Goal: Task Accomplishment & Management: Complete application form

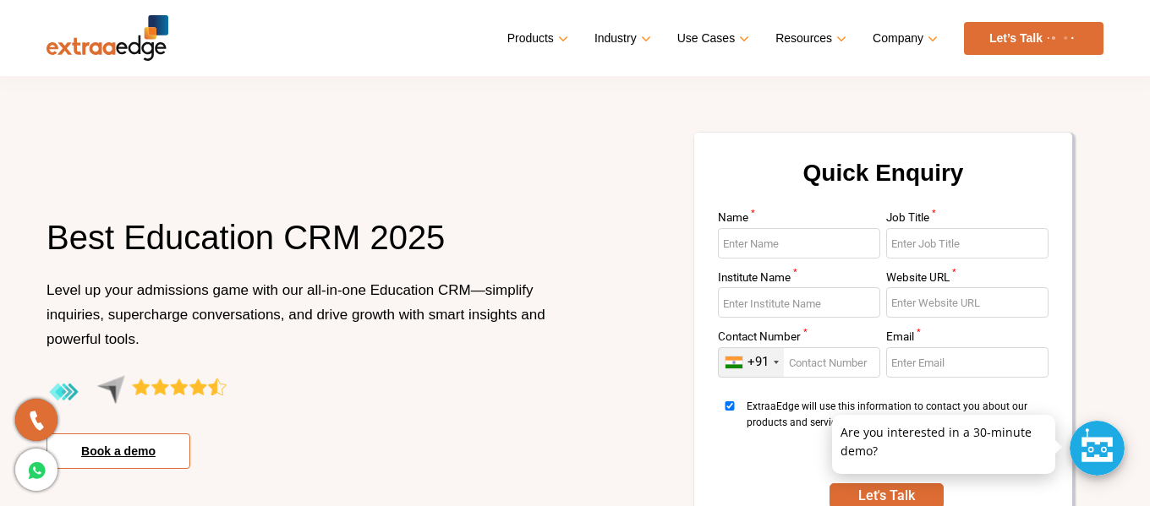
click at [163, 461] on link "Book a demo" at bounding box center [118, 452] width 144 height 36
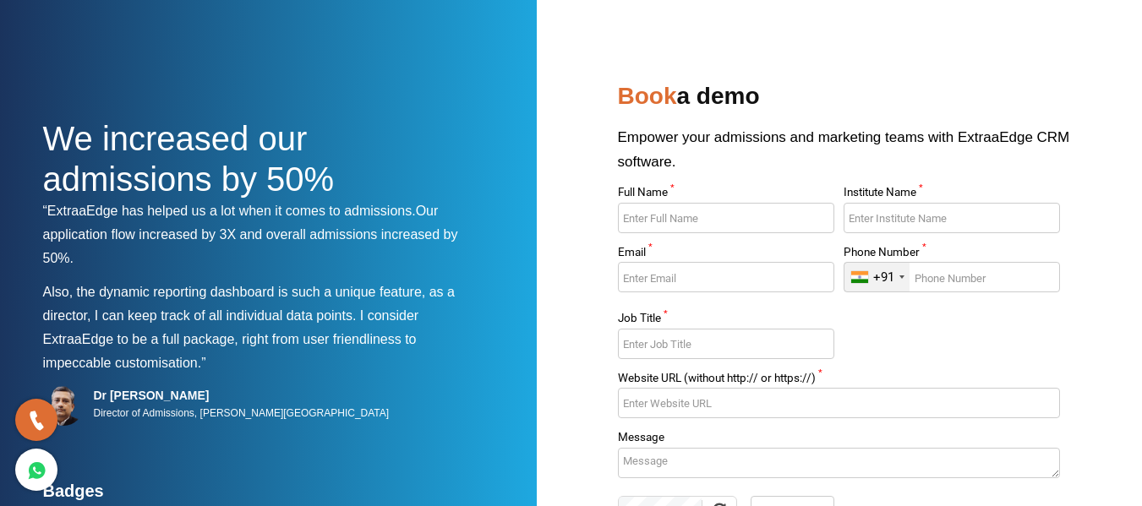
click at [677, 218] on input "Full Name *" at bounding box center [726, 218] width 216 height 30
type input "[PERSON_NAME] [PERSON_NAME]"
click at [882, 216] on input "Institute Name *" at bounding box center [952, 218] width 216 height 30
type input "Eduflair"
click at [765, 268] on input "Email *" at bounding box center [726, 277] width 216 height 30
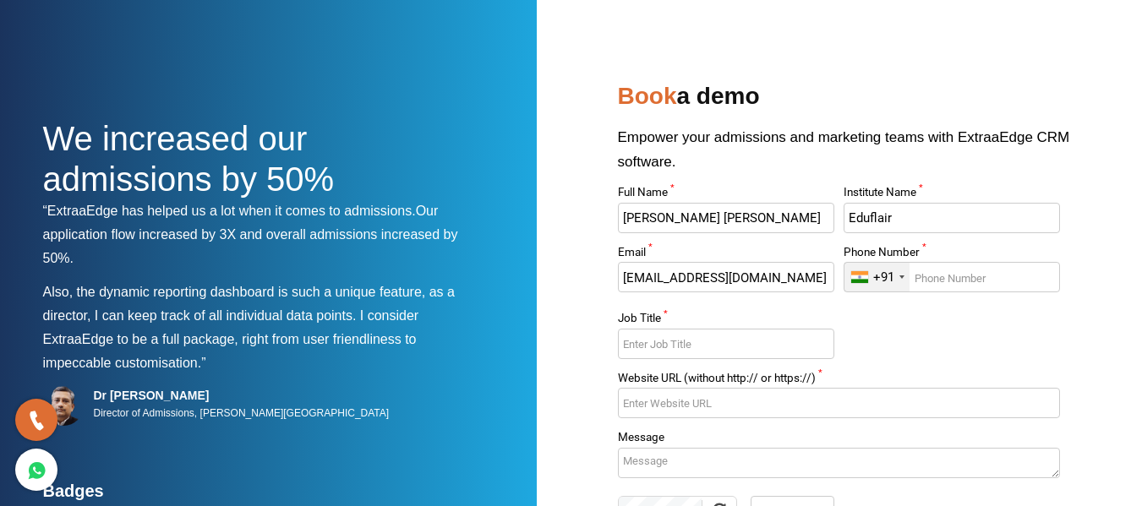
type input "[EMAIL_ADDRESS][DOMAIN_NAME]"
click at [1008, 279] on input "Phone Number *" at bounding box center [952, 277] width 216 height 30
type input "8086000162"
click at [778, 333] on input "Job Title *" at bounding box center [726, 344] width 216 height 30
type input "Coo"
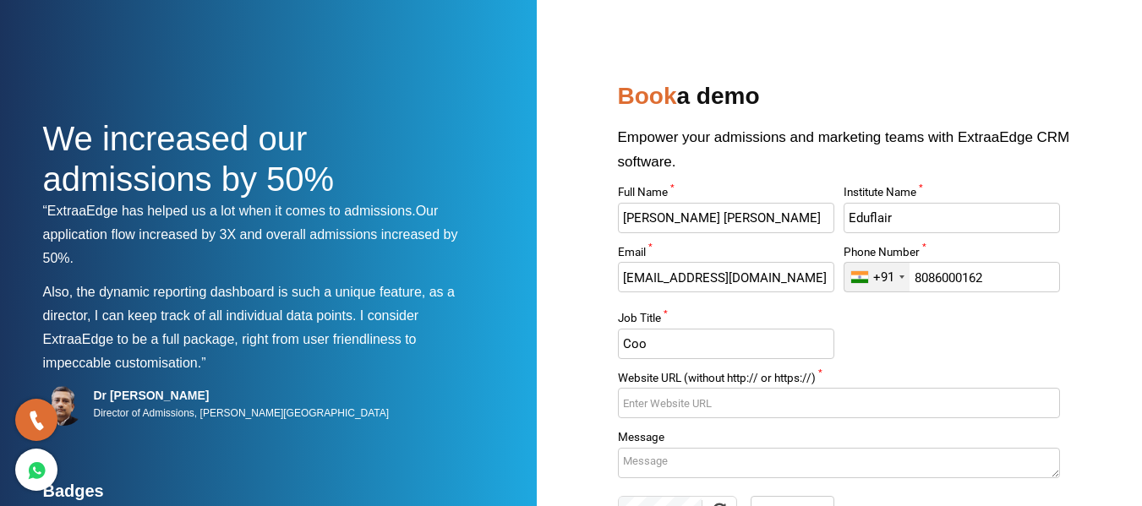
click at [707, 400] on input "Website URL (without http:// or https://) *" at bounding box center [839, 403] width 442 height 30
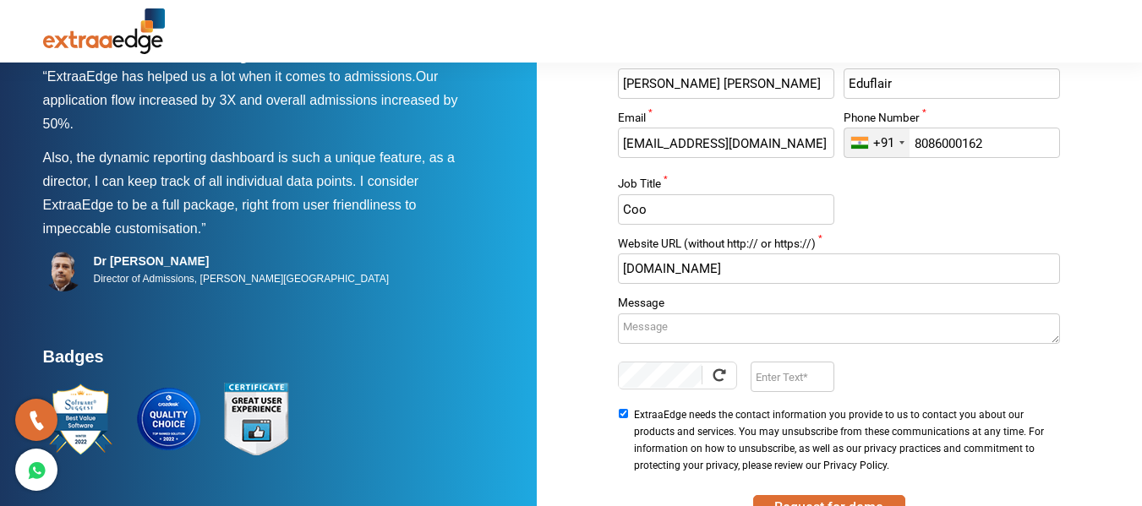
scroll to position [135, 0]
type input "[DOMAIN_NAME]"
click at [785, 379] on input "Enter Text" at bounding box center [793, 376] width 84 height 30
type input "Ps6L"
click at [707, 326] on textarea "Message" at bounding box center [839, 328] width 442 height 30
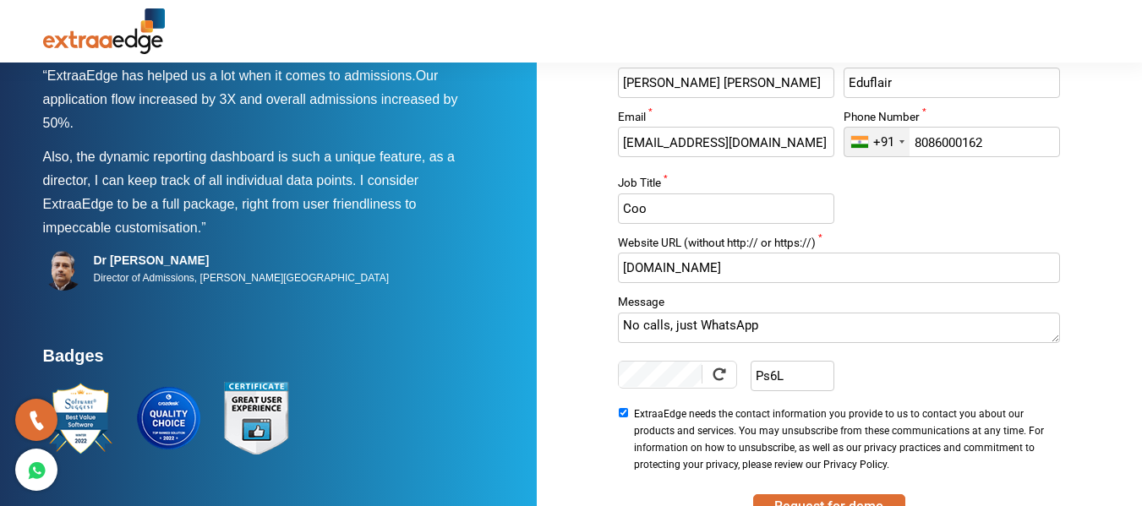
scroll to position [255, 0]
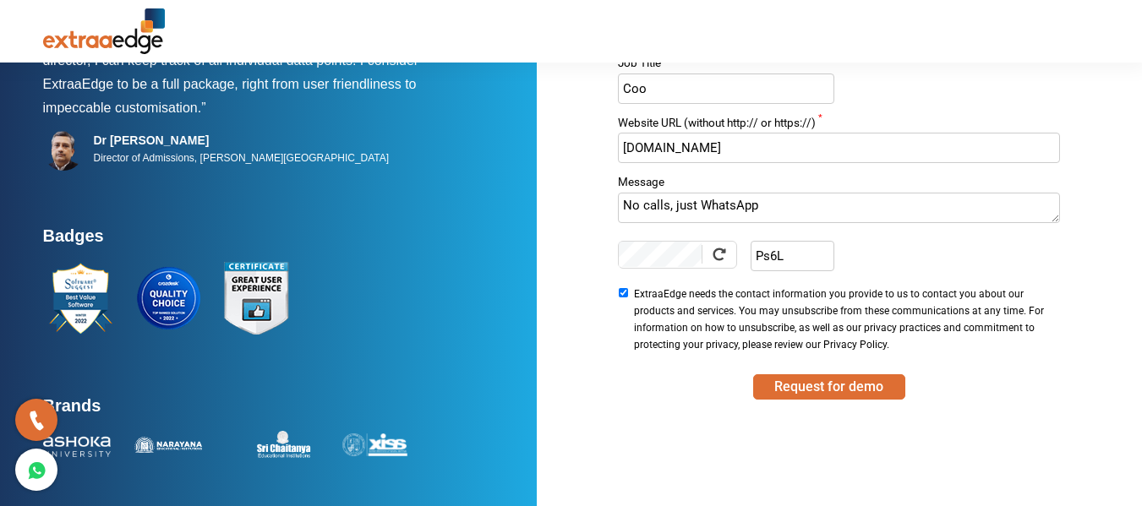
type textarea "No calls, just WhatsApp"
click at [620, 292] on input "ExtraaEdge needs the contact information you provide to us to contact you about…" at bounding box center [623, 292] width 11 height 9
checkbox input "false"
click at [783, 379] on button "Request for demo" at bounding box center [829, 386] width 152 height 25
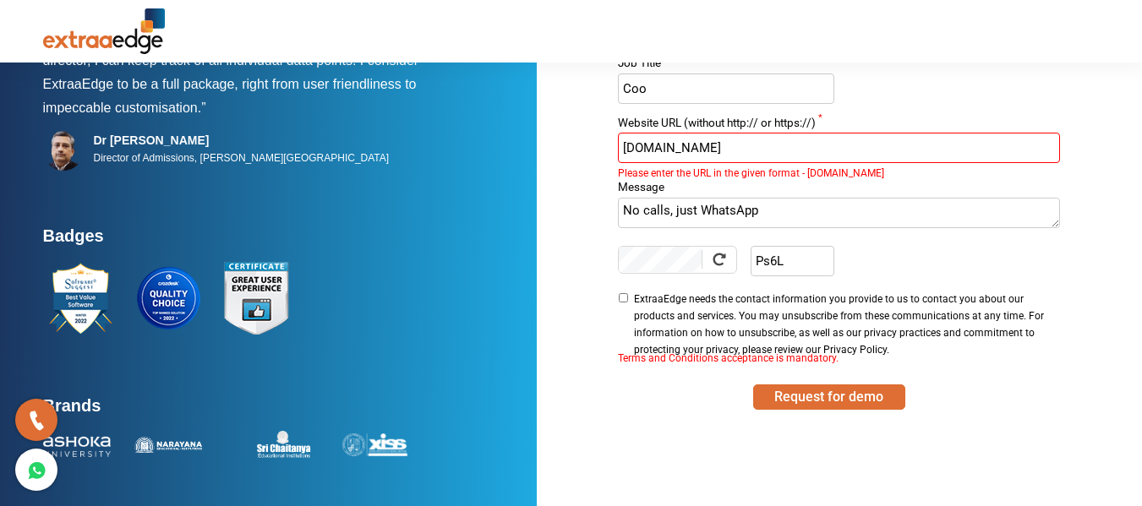
click at [620, 150] on input "[DOMAIN_NAME]" at bounding box center [839, 148] width 442 height 30
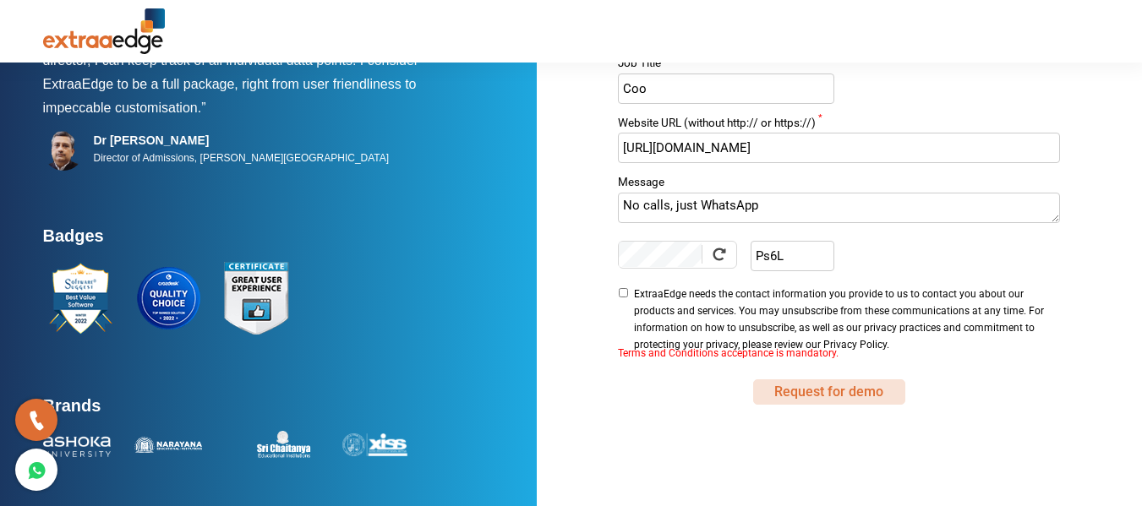
click at [796, 385] on button "Request for demo" at bounding box center [829, 392] width 152 height 25
type input "[DOMAIN_NAME]"
click at [778, 388] on button "Request for demo" at bounding box center [829, 392] width 152 height 25
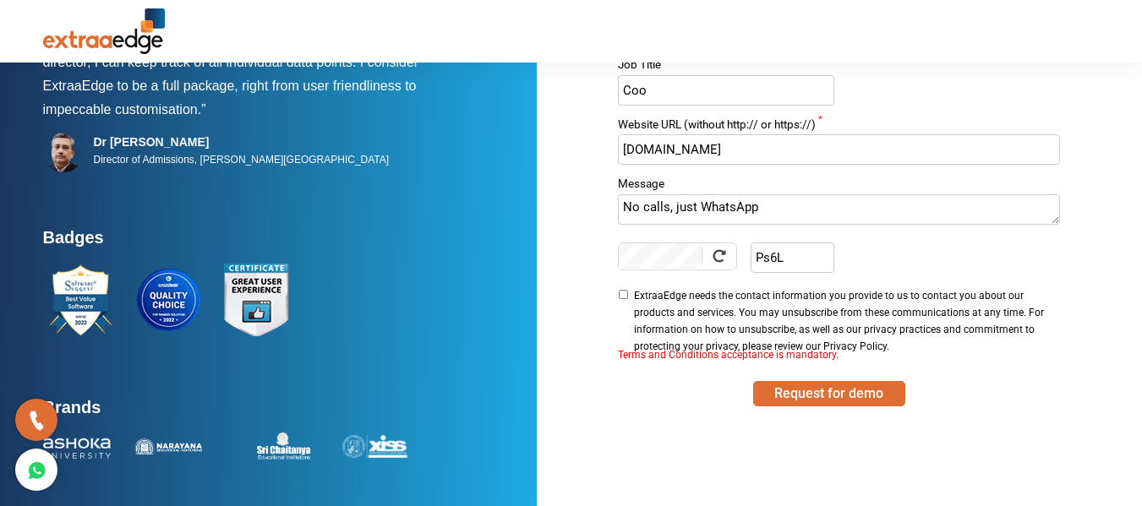
click at [623, 295] on input "ExtraaEdge needs the contact information you provide to us to contact you about…" at bounding box center [623, 294] width 11 height 9
checkbox input "true"
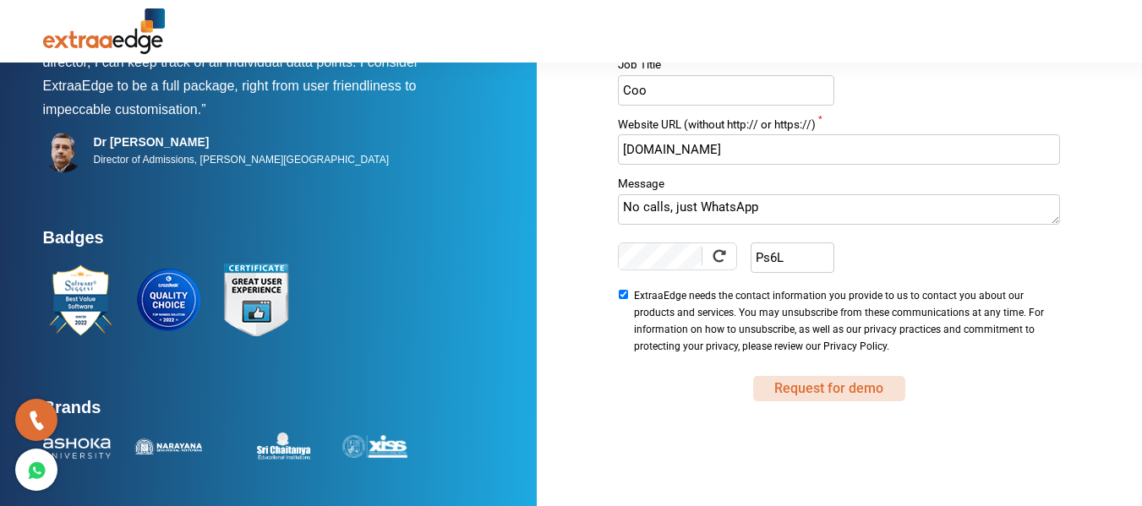
click at [804, 390] on button "Request for demo" at bounding box center [829, 388] width 152 height 25
